Goal: Task Accomplishment & Management: Complete application form

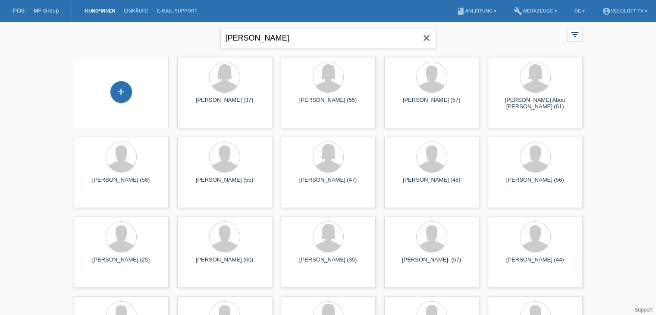
click at [256, 35] on input "Patrick Hodler" at bounding box center [328, 38] width 216 height 20
type input "[PERSON_NAME]"
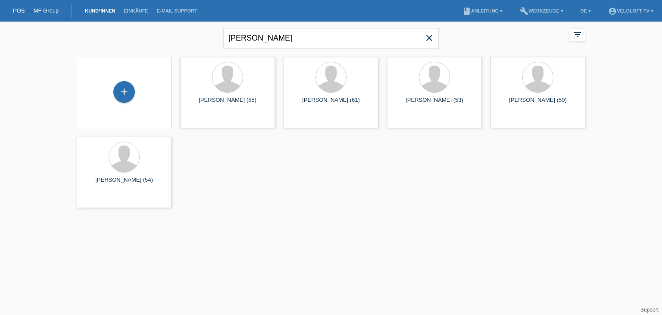
click at [430, 36] on icon "close" at bounding box center [429, 38] width 10 height 10
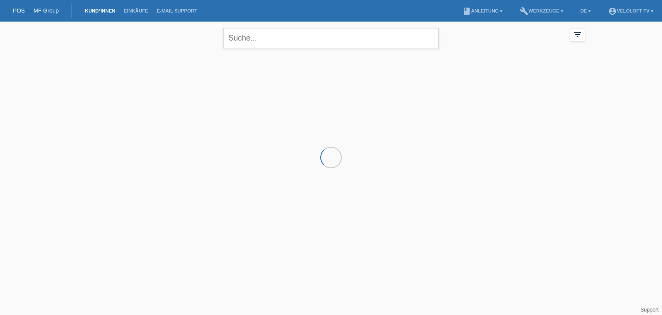
drag, startPoint x: 303, startPoint y: 22, endPoint x: 305, endPoint y: 32, distance: 11.1
click at [305, 26] on div "close" at bounding box center [331, 37] width 216 height 31
click at [308, 34] on input "text" at bounding box center [331, 38] width 216 height 20
paste input "Cilo Hillcross CXF°06 Promo (MY2024) Sh. Olive 18.5" / 29" / M"
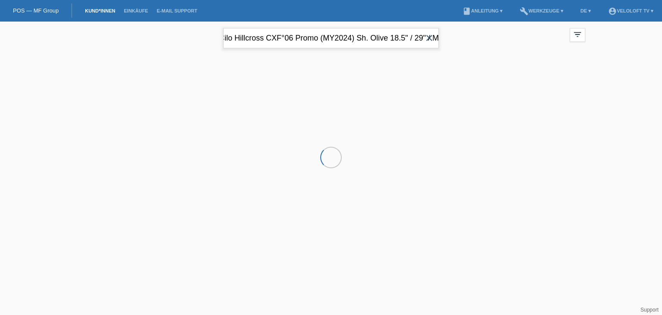
type input "Cilo Hillcross CXF°06 Promo (MY2024) Sh. Olive 18.5" / 29" / M"
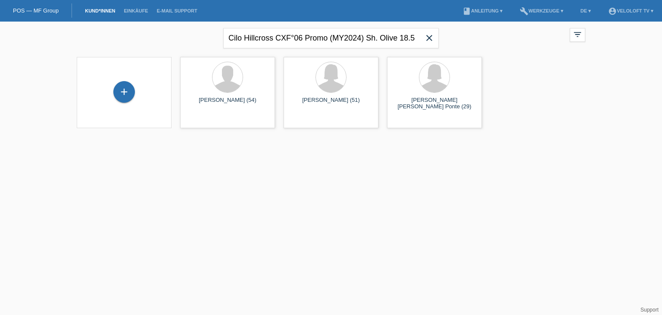
click at [429, 38] on body "POS — MF Group Kund*innen Einkäufe E-Mail Support menu account_circle VeloLoft …" at bounding box center [331, 80] width 662 height 117
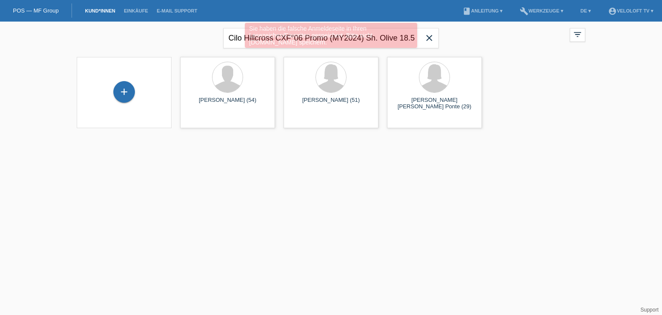
click at [340, 38] on div "Sie haben die falsche Anmeldeseite in Ihren Lesezeichen/Favoriten gespeichert. …" at bounding box center [331, 35] width 172 height 25
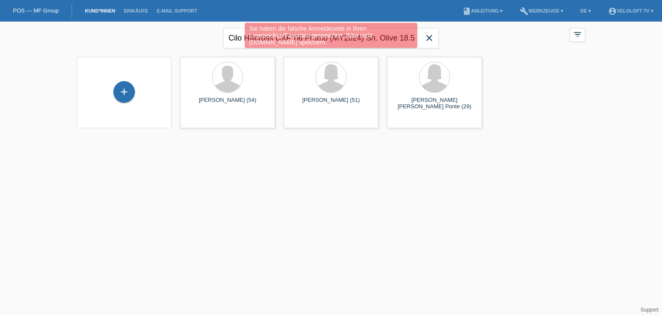
click at [428, 38] on div "Sie haben die falsche Anmeldeseite in Ihren Lesezeichen/Favoriten gespeichert. …" at bounding box center [331, 36] width 398 height 27
click at [429, 38] on div "Sie haben die falsche Anmeldeseite in Ihren Lesezeichen/Favoriten gespeichert. …" at bounding box center [331, 36] width 398 height 27
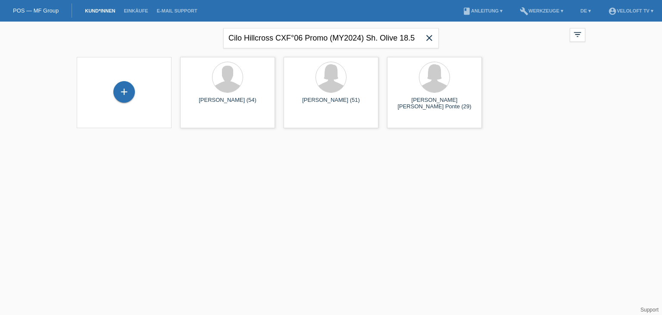
click at [429, 38] on icon "close" at bounding box center [429, 38] width 10 height 10
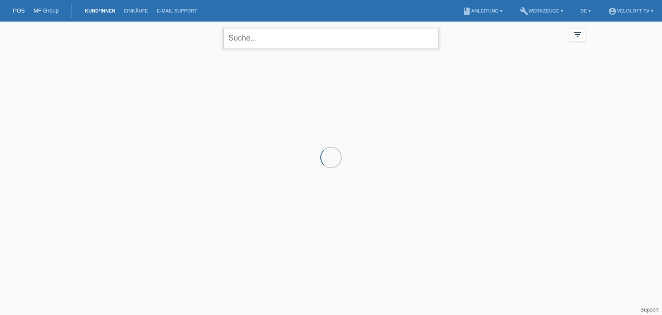
click at [306, 38] on input "text" at bounding box center [331, 38] width 216 height 20
paste input "[PERSON_NAME]"
click at [257, 38] on input "[PERSON_NAME]" at bounding box center [331, 38] width 216 height 20
type input "[PERSON_NAME]"
click at [302, 38] on input "[PERSON_NAME]" at bounding box center [331, 38] width 216 height 20
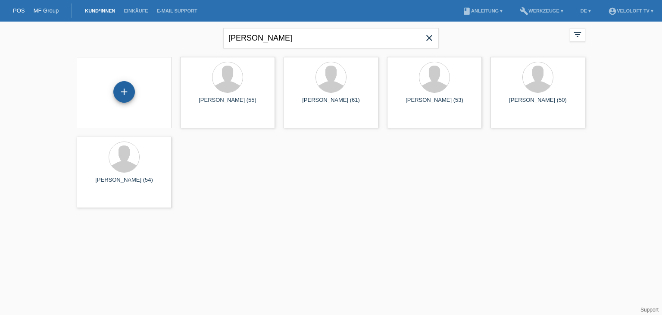
click at [127, 89] on div "+" at bounding box center [124, 92] width 22 height 22
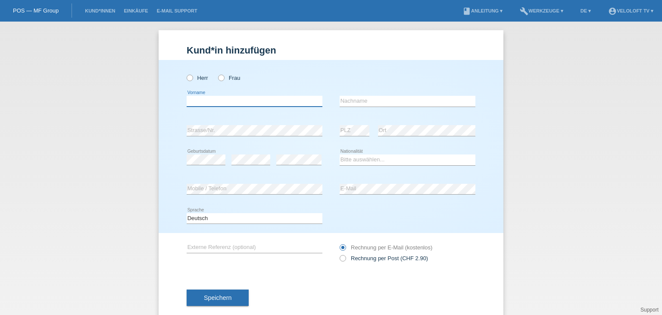
click at [212, 97] on input "text" at bounding box center [255, 101] width 136 height 11
paste input "[PERSON_NAME]"
drag, startPoint x: 210, startPoint y: 101, endPoint x: 283, endPoint y: 101, distance: 73.3
click at [283, 101] on input "Patrick Hodler" at bounding box center [255, 101] width 136 height 11
type input "[PERSON_NAME]"
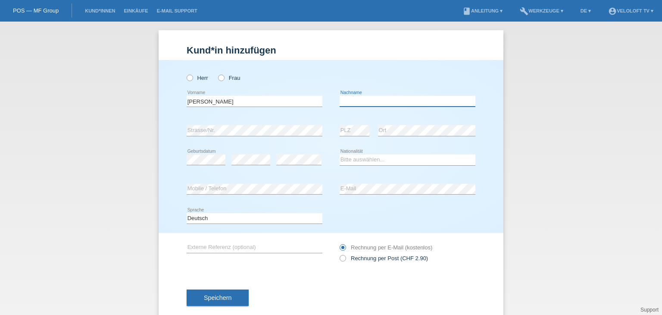
click at [355, 102] on input "text" at bounding box center [408, 101] width 136 height 11
paste input "Hodler"
type input "Hodler"
click at [185, 73] on icon at bounding box center [185, 73] width 0 height 0
click at [187, 80] on input "Herr" at bounding box center [190, 78] width 6 height 6
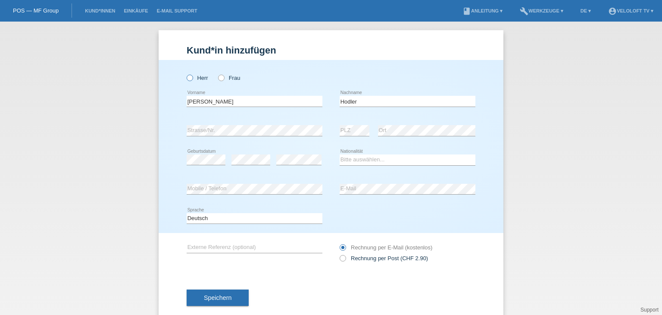
radio input "true"
click at [347, 123] on div "error PLZ" at bounding box center [355, 130] width 30 height 29
click at [416, 163] on select "Bitte auswählen... Schweiz Deutschland Liechtenstein Österreich ------------ Af…" at bounding box center [408, 159] width 136 height 10
select select "CH"
click at [340, 154] on select "Bitte auswählen... Schweiz Deutschland Liechtenstein Österreich ------------ Af…" at bounding box center [408, 159] width 136 height 10
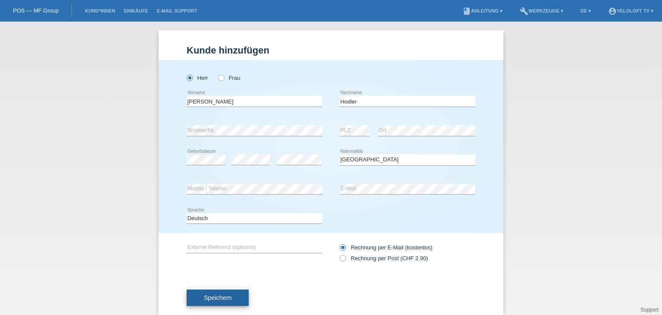
click at [243, 299] on button "Speichern" at bounding box center [218, 297] width 62 height 16
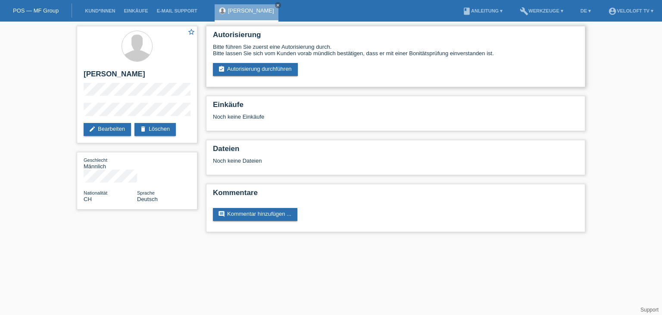
click at [284, 78] on div "Autorisierung Bitte führen Sie zuerst eine Autorisierung durch. Bitte lassen Si…" at bounding box center [395, 56] width 379 height 61
click at [284, 70] on link "assignment_turned_in Autorisierung durchführen" at bounding box center [255, 69] width 85 height 13
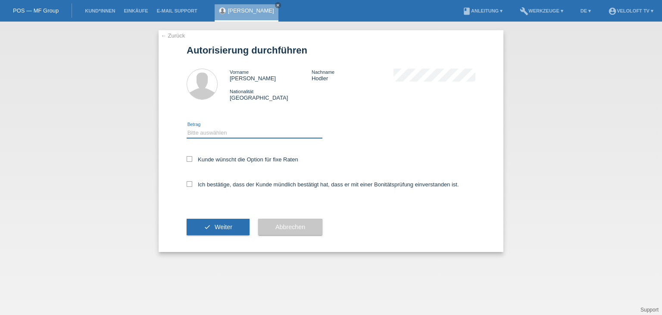
click at [255, 134] on select "Bitte auswählen CHF 1.00 - CHF 499.00 CHF 500.00 - CHF 1'999.00 CHF 2'000.00 - …" at bounding box center [255, 133] width 136 height 10
select select "2"
click at [187, 128] on select "Bitte auswählen CHF 1.00 - CHF 499.00 CHF 500.00 - CHF 1'999.00 CHF 2'000.00 - …" at bounding box center [255, 133] width 136 height 10
click at [248, 158] on label "Kunde wünscht die Option für fixe Raten" at bounding box center [243, 159] width 112 height 6
click at [192, 158] on input "Kunde wünscht die Option für fixe Raten" at bounding box center [190, 159] width 6 height 6
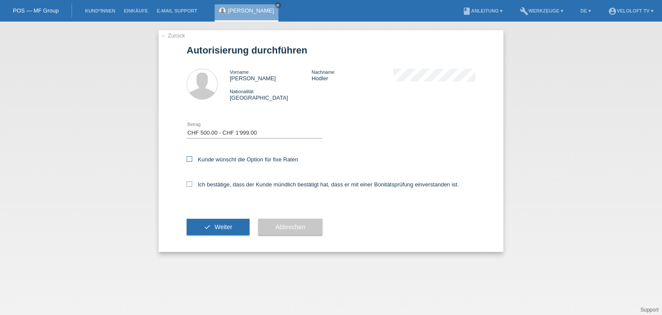
checkbox input "true"
click at [238, 183] on label "Ich bestätige, dass der Kunde mündlich bestätigt hat, dass er mit einer Bonität…" at bounding box center [323, 184] width 273 height 6
click at [192, 183] on input "Ich bestätige, dass der Kunde mündlich bestätigt hat, dass er mit einer Bonität…" at bounding box center [190, 184] width 6 height 6
checkbox input "true"
click at [224, 224] on span "Weiter" at bounding box center [224, 226] width 18 height 7
